Goal: Task Accomplishment & Management: Use online tool/utility

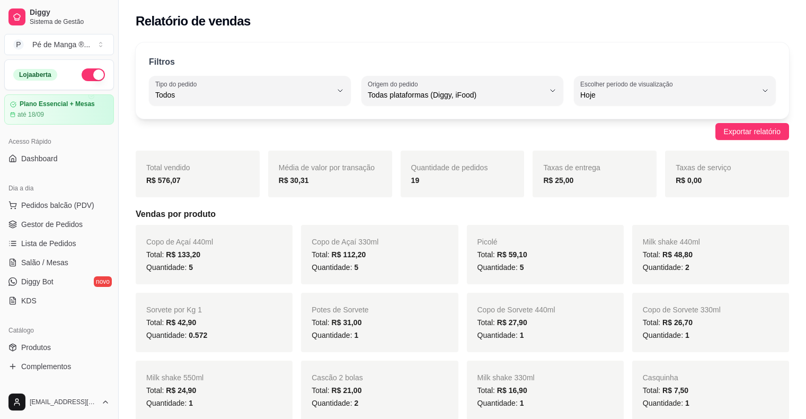
select select "ALL"
select select "0"
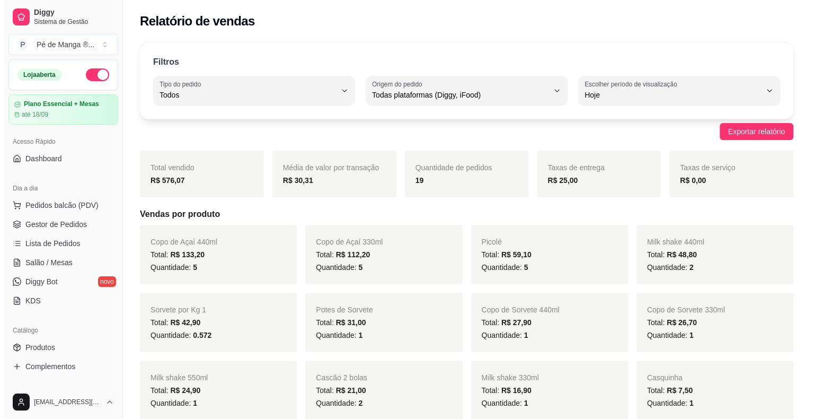
scroll to position [106, 0]
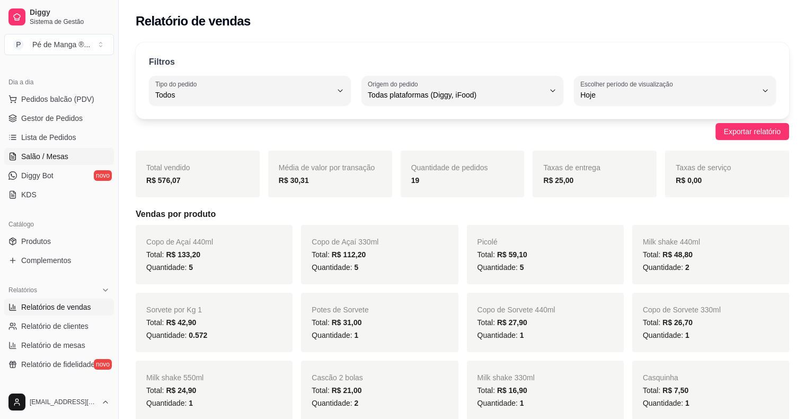
click at [40, 162] on link "Salão / Mesas" at bounding box center [59, 156] width 110 height 17
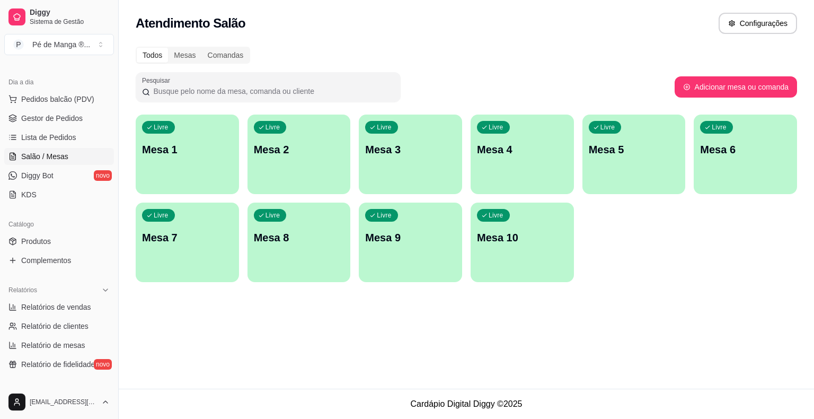
click at [182, 165] on div "Livre Mesa 1" at bounding box center [187, 147] width 103 height 67
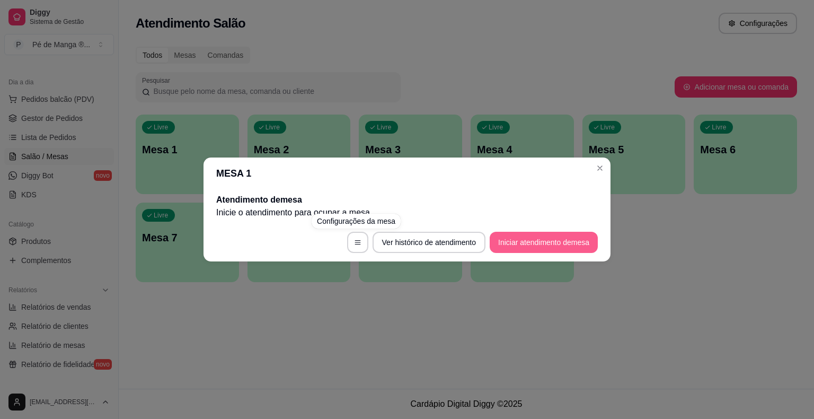
click at [523, 242] on button "Iniciar atendimento de mesa" at bounding box center [544, 242] width 108 height 21
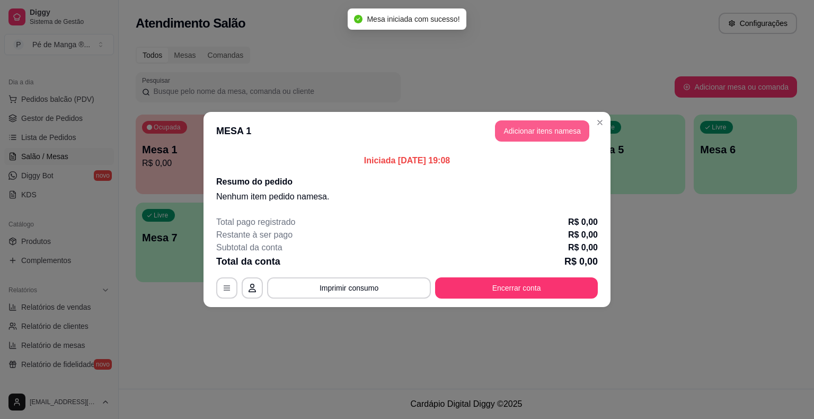
click at [526, 138] on button "Adicionar itens na mesa" at bounding box center [542, 130] width 94 height 21
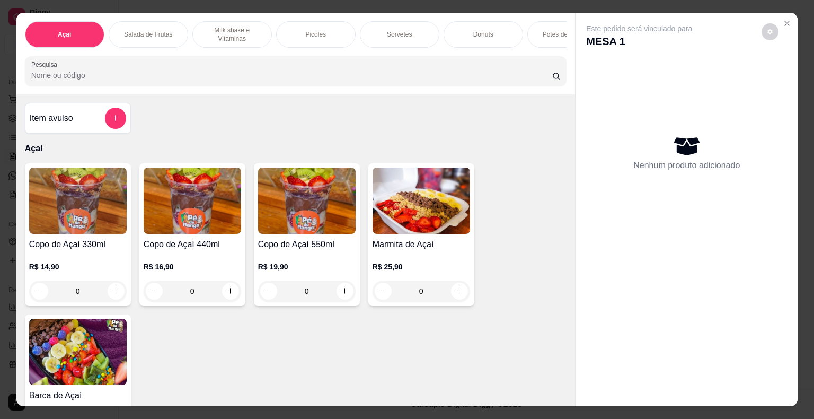
scroll to position [0, 123]
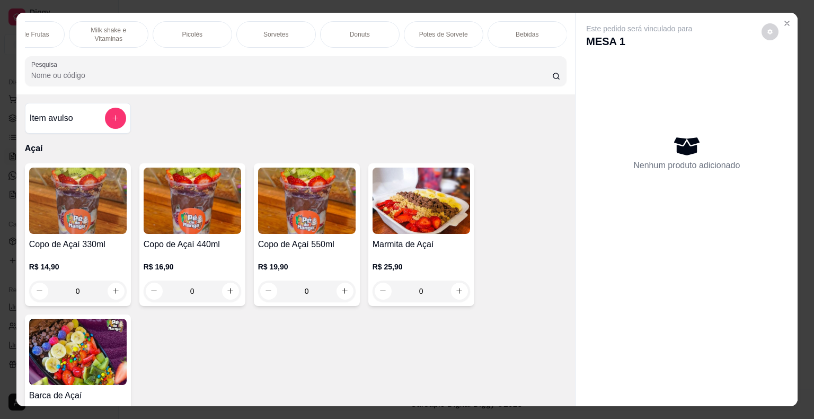
click at [525, 24] on div "Bebidas" at bounding box center [526, 34] width 79 height 26
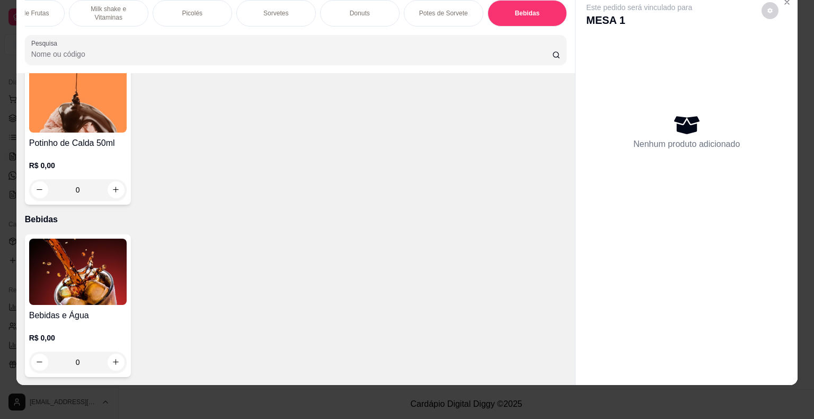
click at [128, 352] on div "Bebidas e Água R$ 0,00 0" at bounding box center [296, 305] width 542 height 143
click at [110, 291] on img at bounding box center [77, 271] width 97 height 66
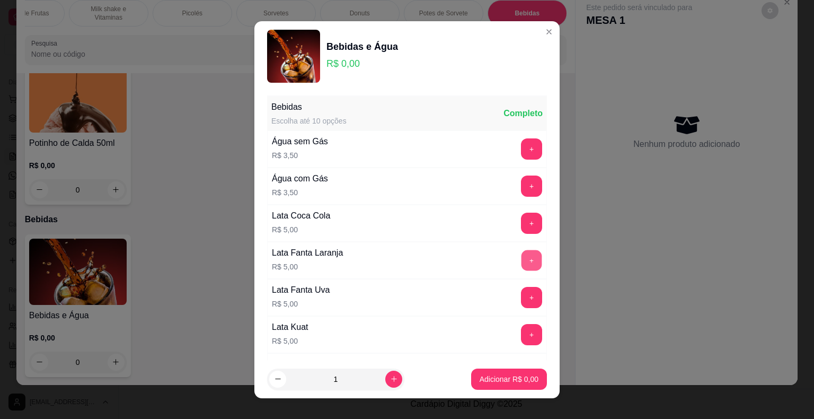
click at [521, 263] on button "+" at bounding box center [531, 260] width 21 height 21
click at [508, 380] on p "Adicionar R$ 5,00" at bounding box center [508, 379] width 59 height 11
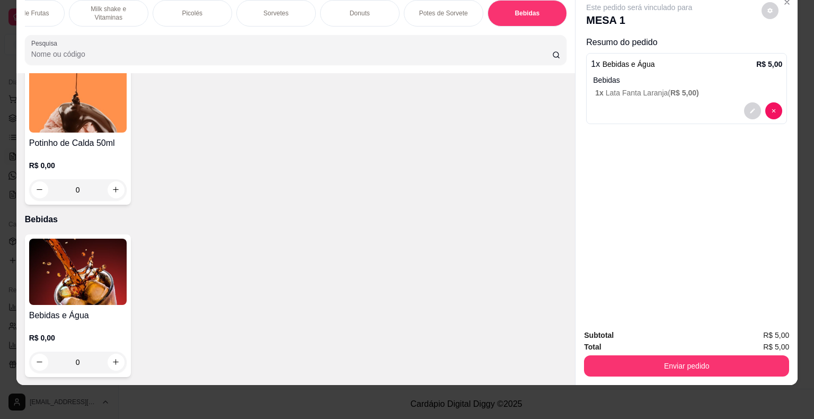
click at [75, 265] on img at bounding box center [77, 271] width 97 height 66
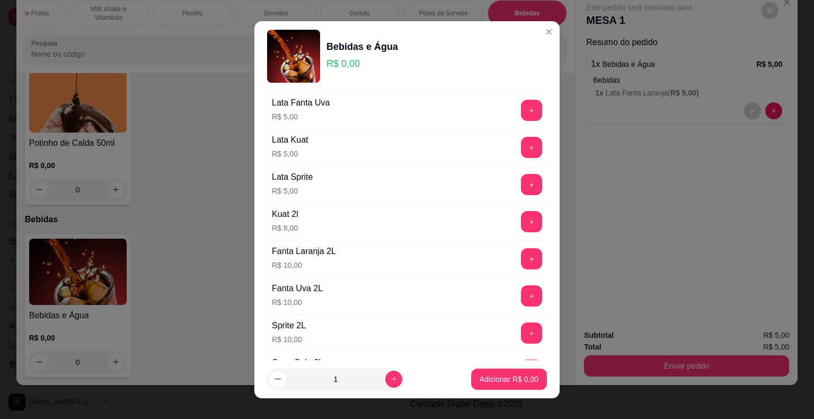
scroll to position [212, 0]
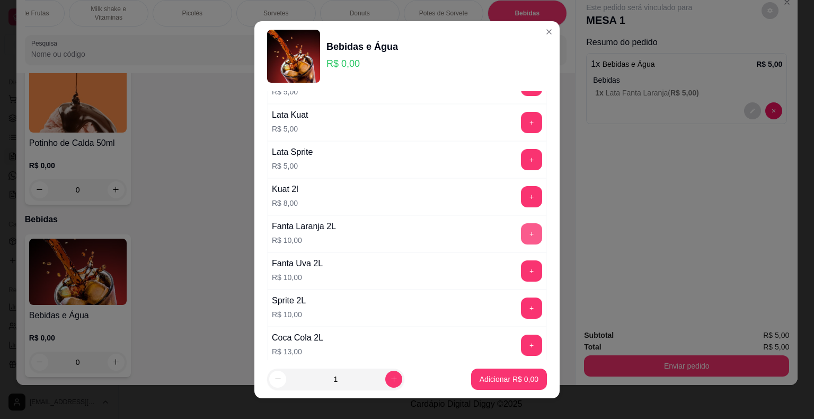
click at [521, 234] on button "+" at bounding box center [531, 233] width 21 height 21
click at [467, 379] on button "Adicionar R$ 10,00" at bounding box center [507, 378] width 80 height 21
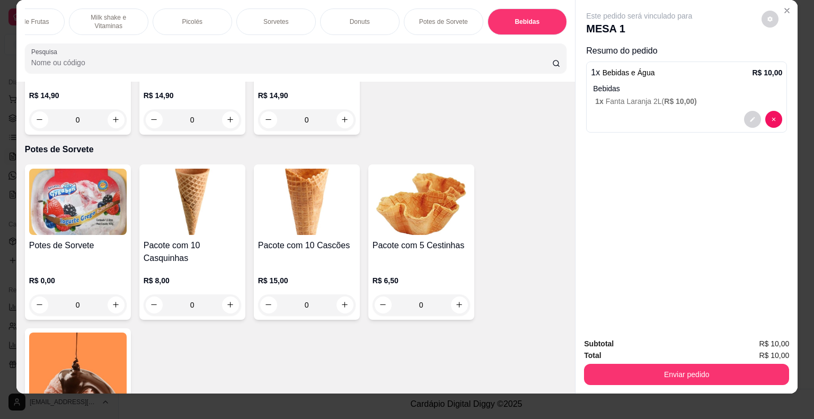
scroll to position [0, 0]
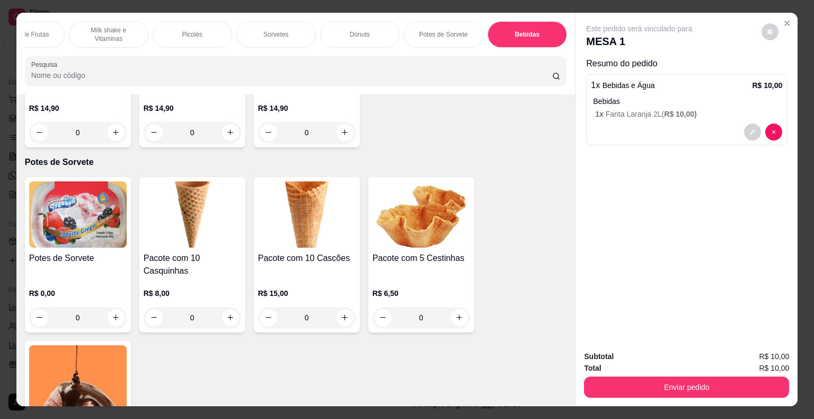
click at [358, 37] on div "Donuts" at bounding box center [359, 34] width 79 height 26
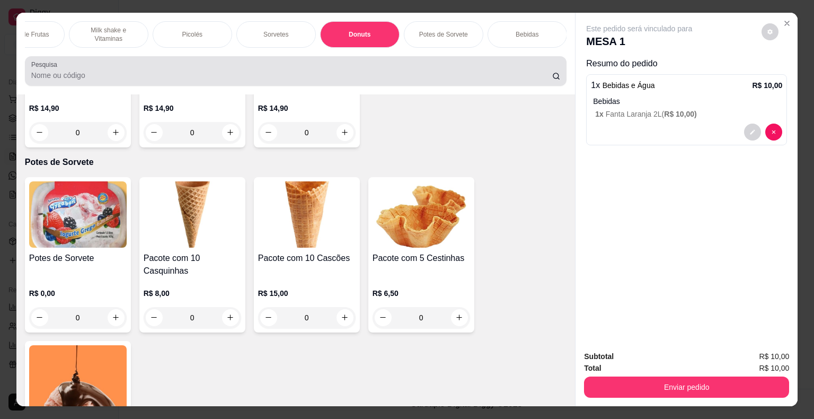
scroll to position [25, 0]
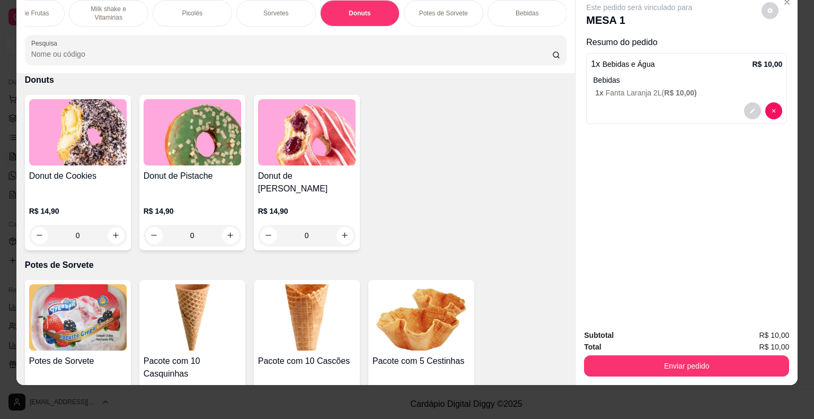
click at [167, 181] on div "Donut de Pistache" at bounding box center [192, 182] width 97 height 25
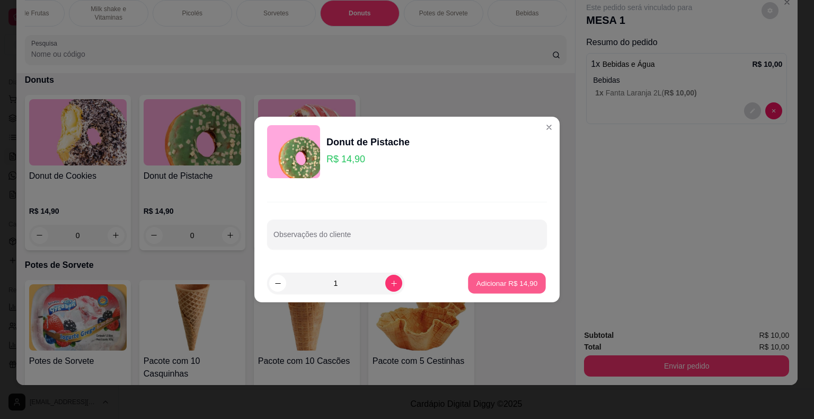
click at [486, 289] on button "Adicionar R$ 14,90" at bounding box center [507, 283] width 78 height 21
type input "1"
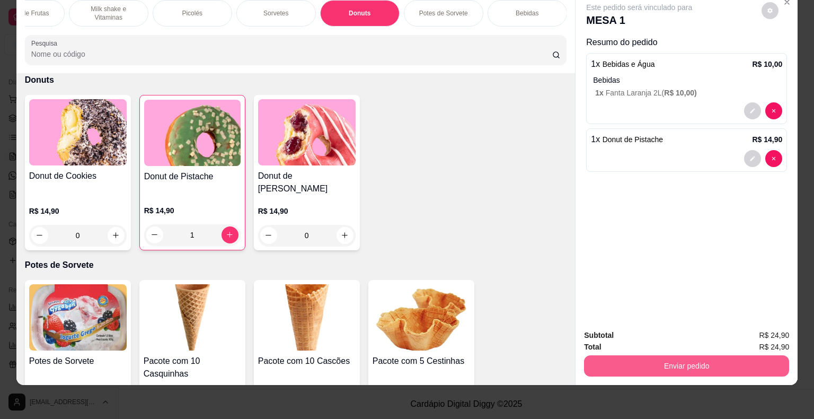
click at [636, 355] on button "Enviar pedido" at bounding box center [686, 365] width 205 height 21
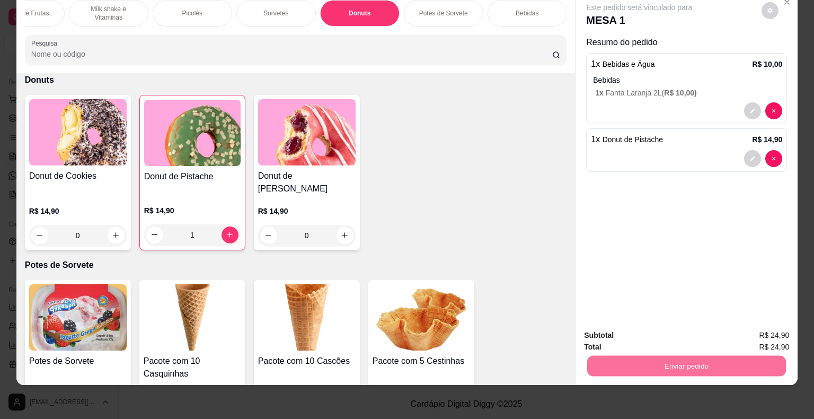
click at [644, 332] on button "Não registrar e enviar pedido" at bounding box center [651, 332] width 107 height 20
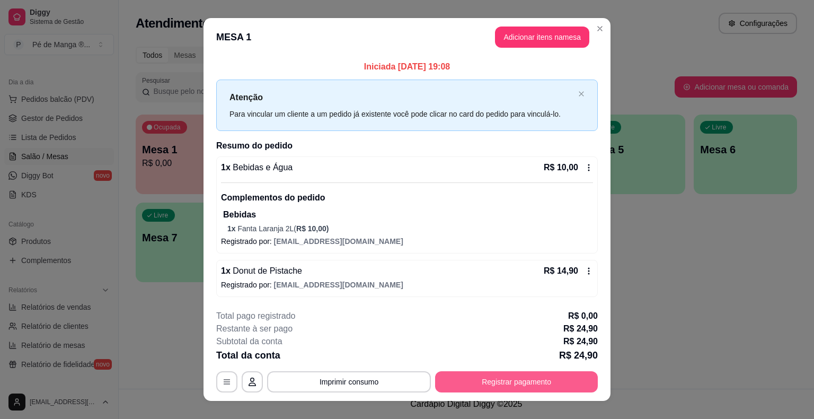
click at [514, 380] on button "Registrar pagamento" at bounding box center [516, 381] width 163 height 21
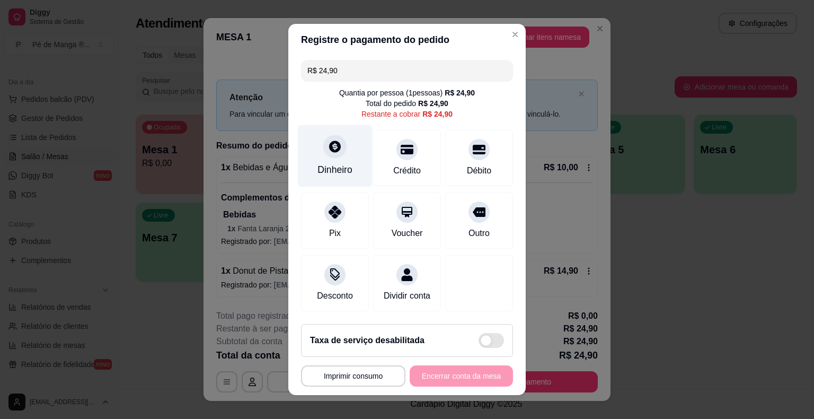
click at [337, 165] on div "Dinheiro" at bounding box center [334, 170] width 35 height 14
type input "R$ 0,00"
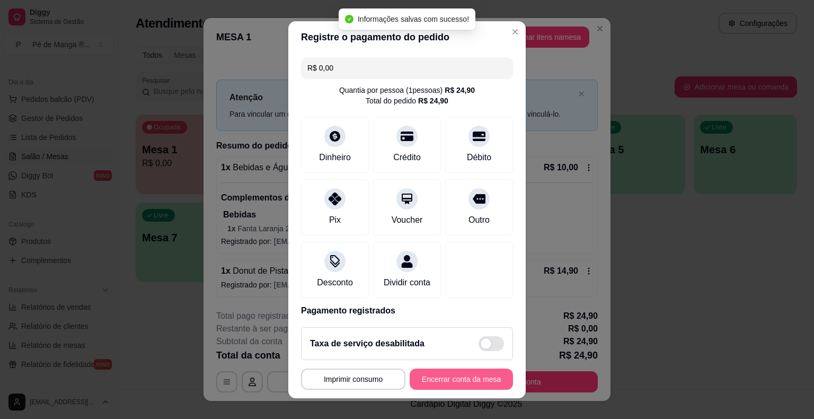
click at [469, 379] on button "Encerrar conta da mesa" at bounding box center [461, 378] width 103 height 21
